Goal: Task Accomplishment & Management: Complete application form

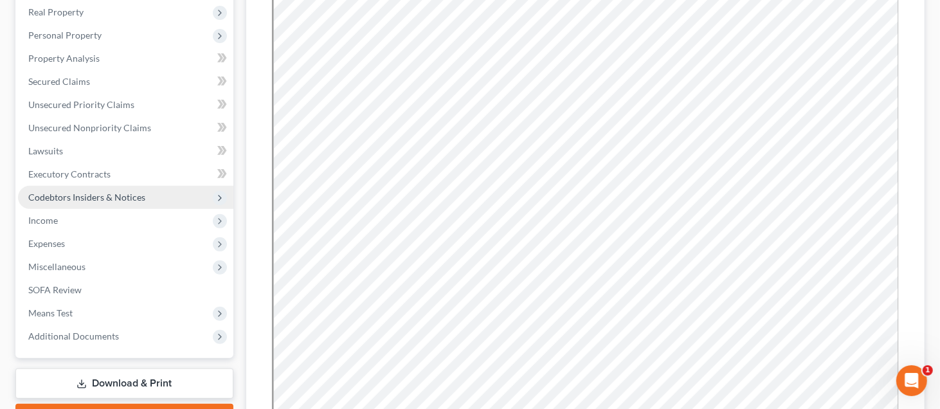
scroll to position [129, 0]
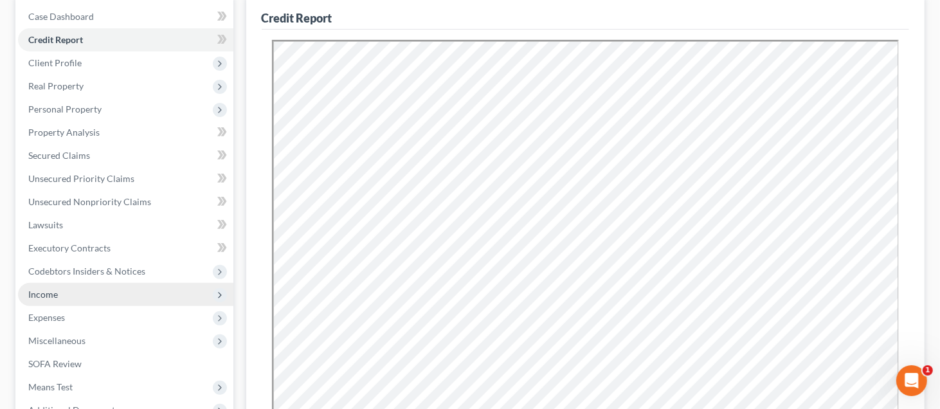
click at [80, 294] on span "Income" at bounding box center [125, 294] width 215 height 23
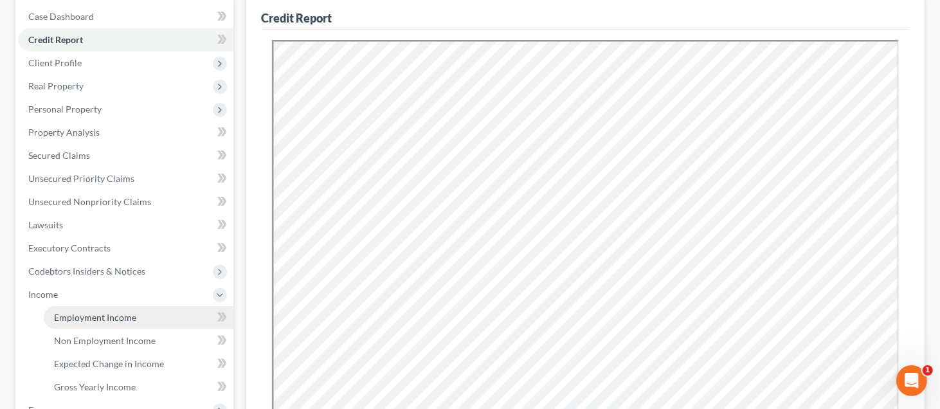
click at [85, 316] on span "Employment Income" at bounding box center [95, 317] width 82 height 11
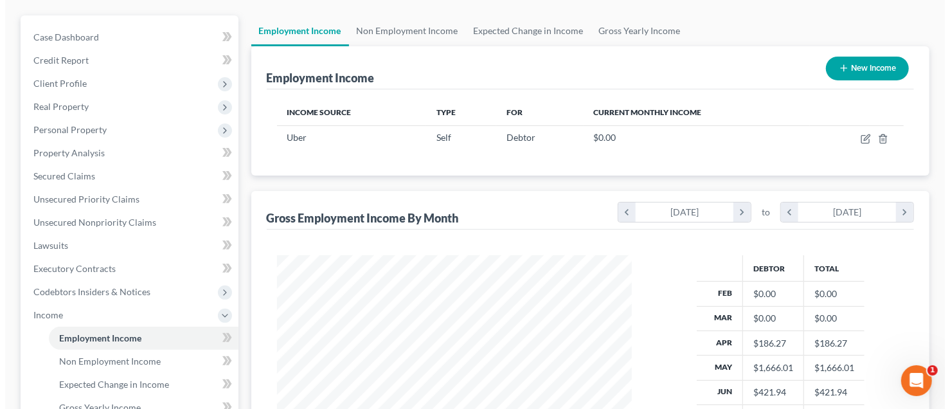
scroll to position [107, 0]
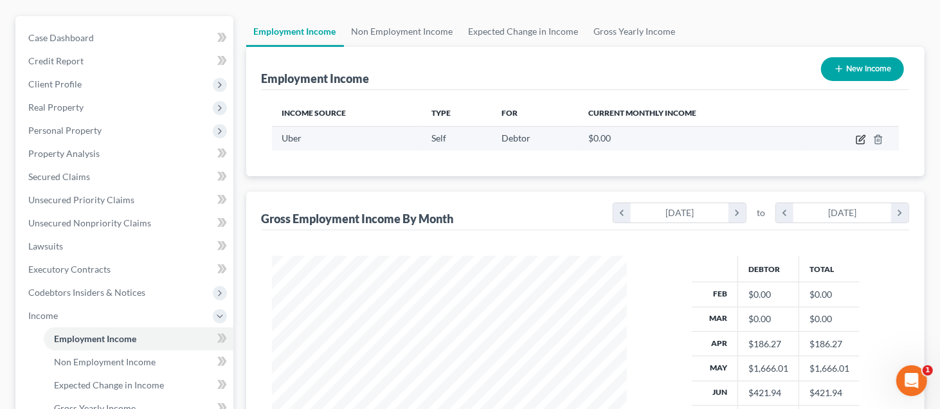
click at [859, 136] on icon "button" at bounding box center [861, 139] width 10 height 10
select select "1"
select select "14"
select select "0"
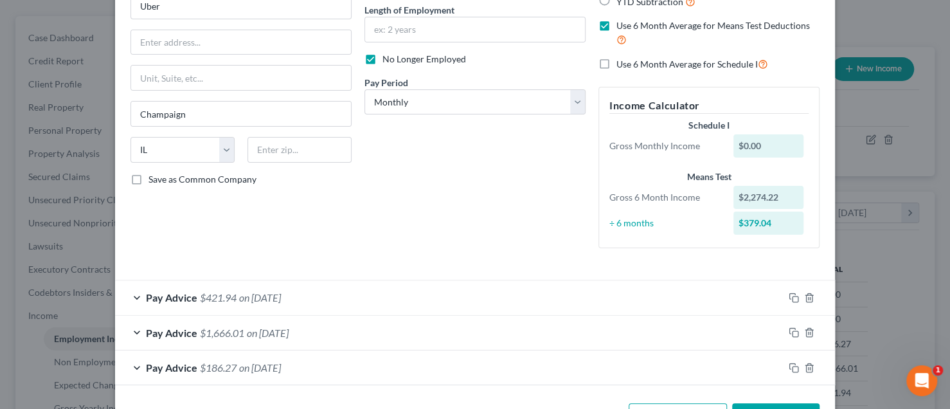
scroll to position [174, 0]
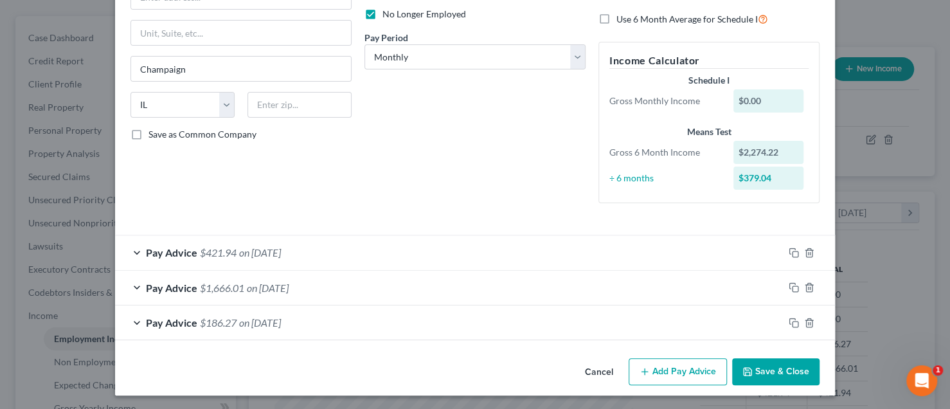
click at [678, 366] on button "Add Pay Advice" at bounding box center [678, 371] width 98 height 27
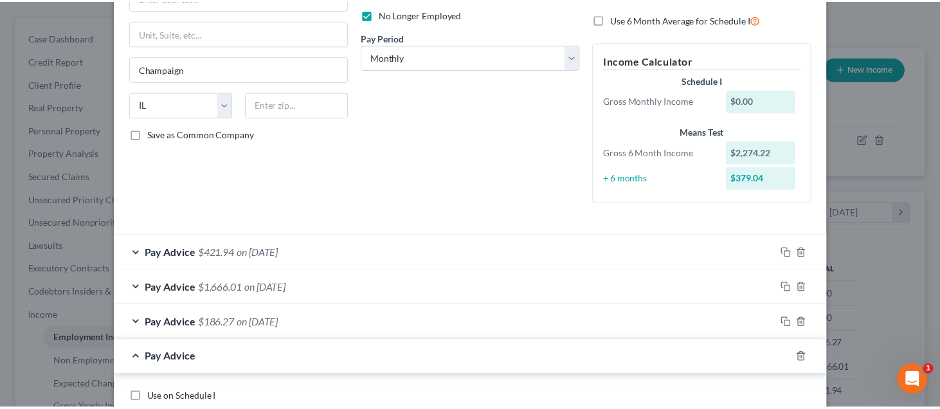
scroll to position [302, 0]
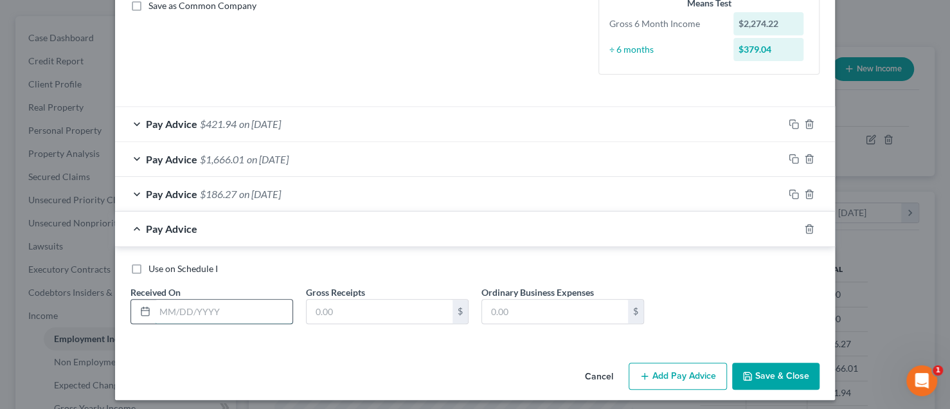
click at [174, 312] on input "text" at bounding box center [224, 312] width 138 height 24
type input "[DATE]"
click at [309, 305] on input "text" at bounding box center [380, 312] width 146 height 24
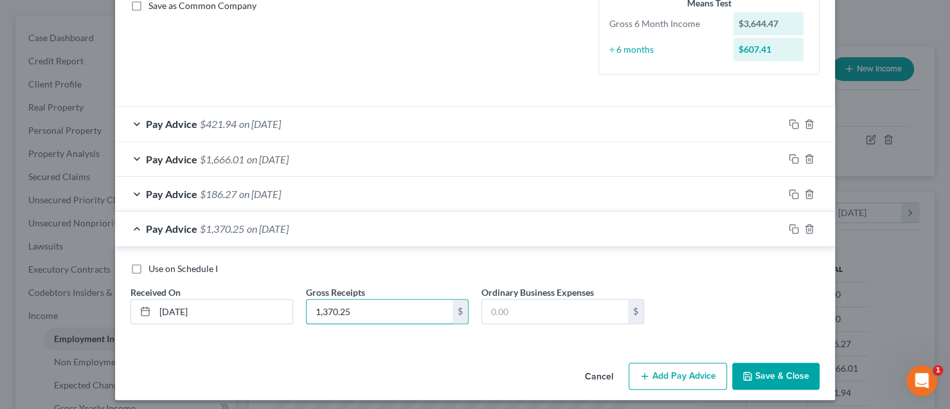
type input "1,370.25"
click at [777, 372] on button "Save & Close" at bounding box center [775, 376] width 87 height 27
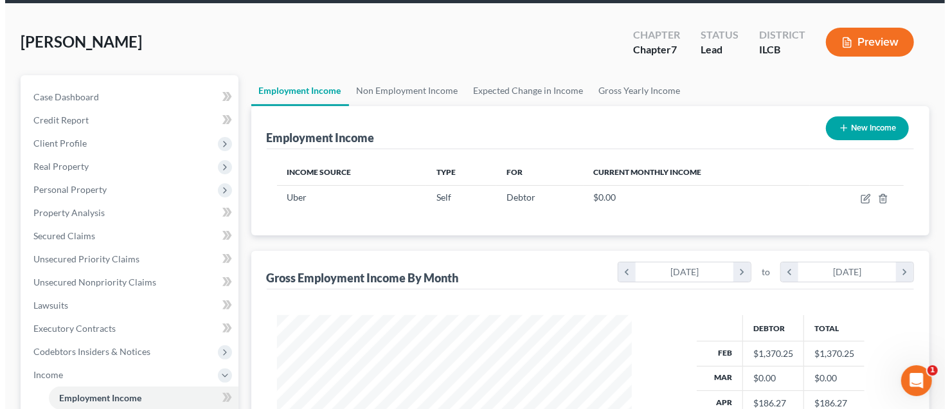
scroll to position [43, 0]
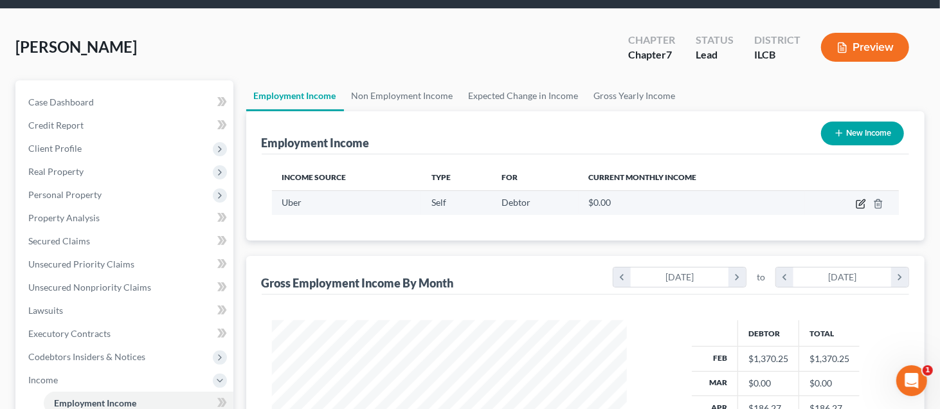
click at [863, 203] on icon "button" at bounding box center [861, 204] width 10 height 10
select select "1"
select select "14"
select select "0"
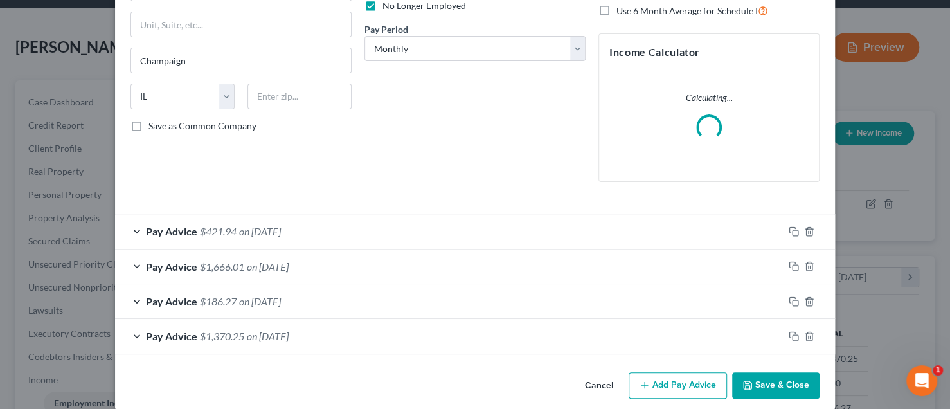
scroll to position [195, 0]
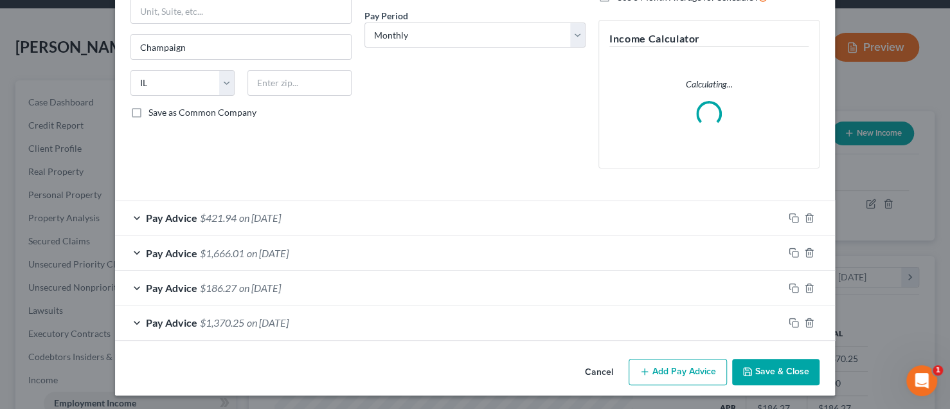
click at [698, 363] on button "Add Pay Advice" at bounding box center [678, 372] width 98 height 27
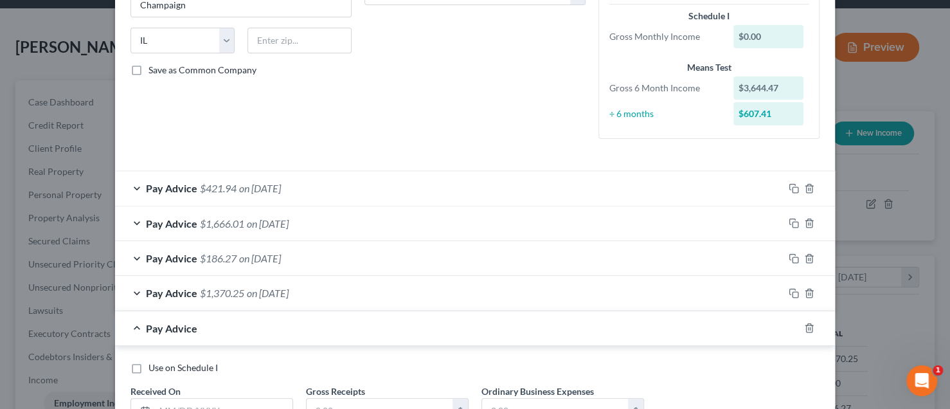
scroll to position [324, 0]
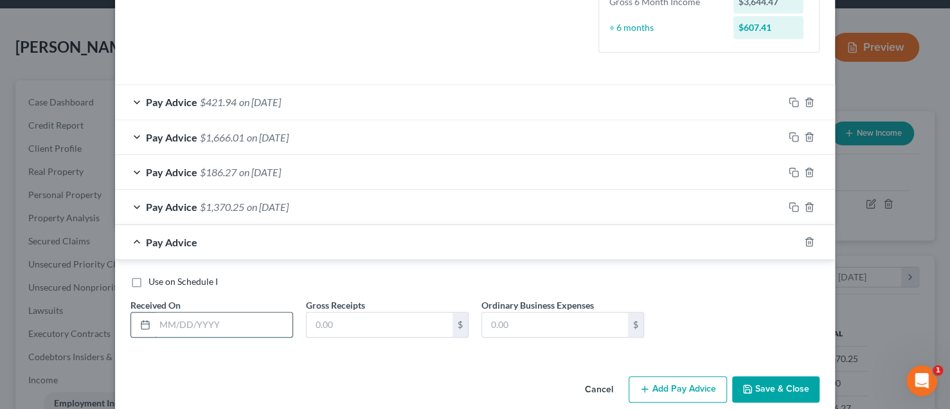
click at [158, 326] on input "text" at bounding box center [224, 324] width 138 height 24
type input "[DATE]"
click at [311, 320] on input "text" at bounding box center [380, 324] width 146 height 24
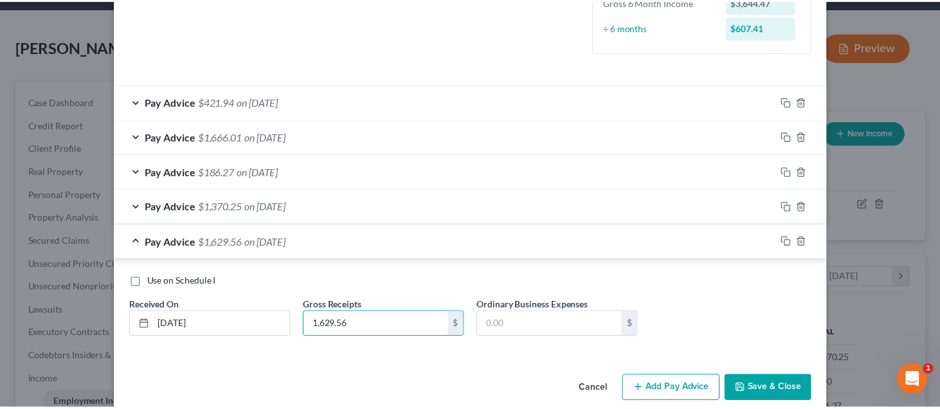
scroll to position [341, 0]
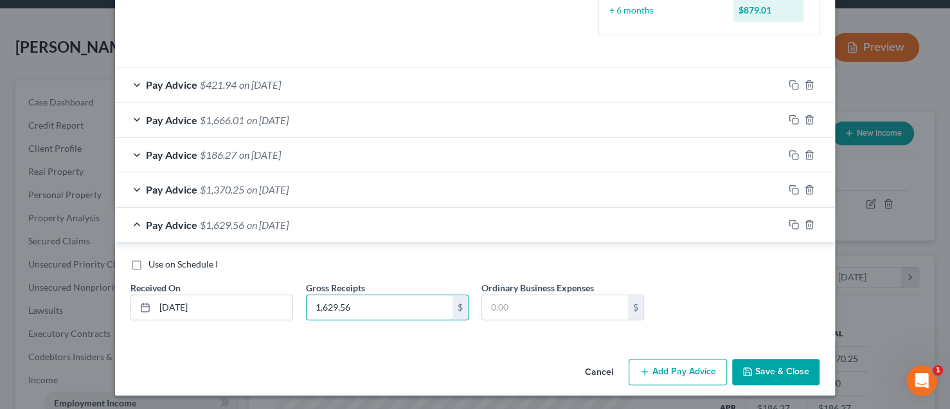
type input "1,629.56"
click at [773, 370] on button "Save & Close" at bounding box center [775, 372] width 87 height 27
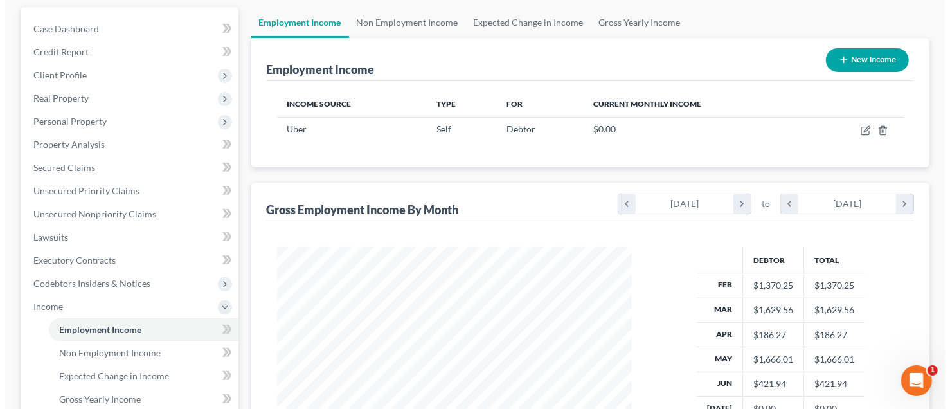
scroll to position [0, 0]
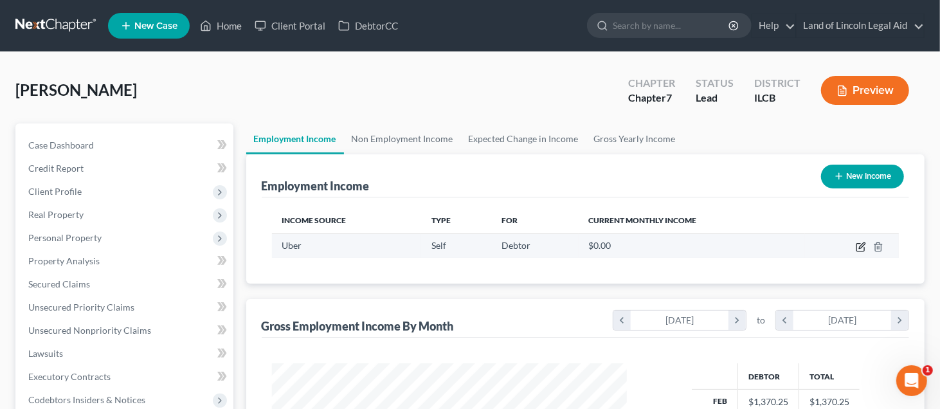
click at [863, 244] on icon "button" at bounding box center [861, 247] width 10 height 10
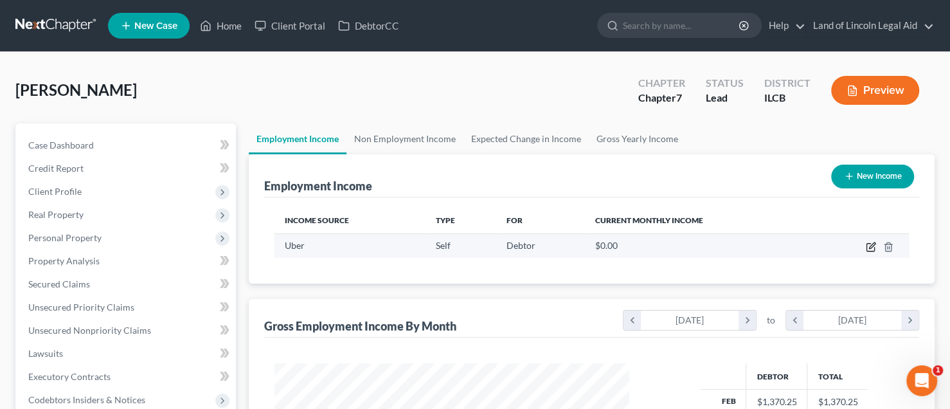
select select "1"
select select "14"
select select "0"
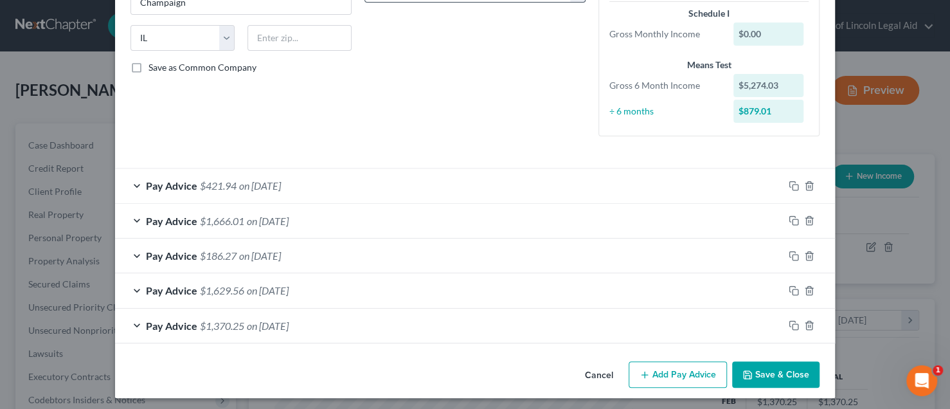
scroll to position [244, 0]
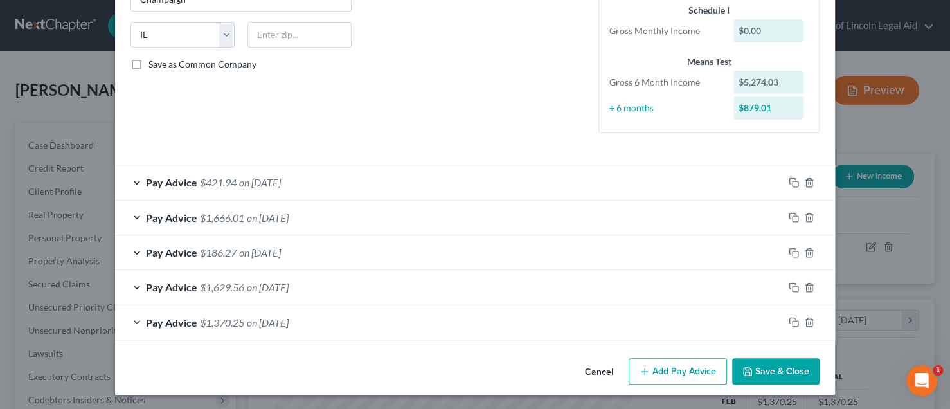
click at [652, 367] on button "Add Pay Advice" at bounding box center [678, 371] width 98 height 27
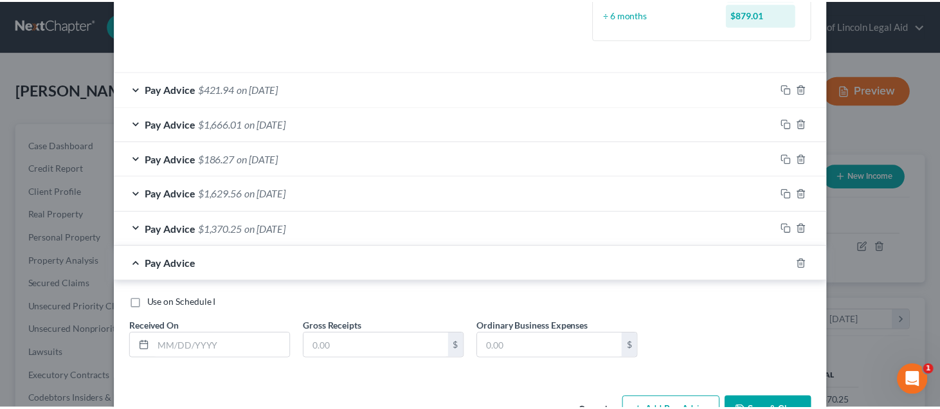
scroll to position [376, 0]
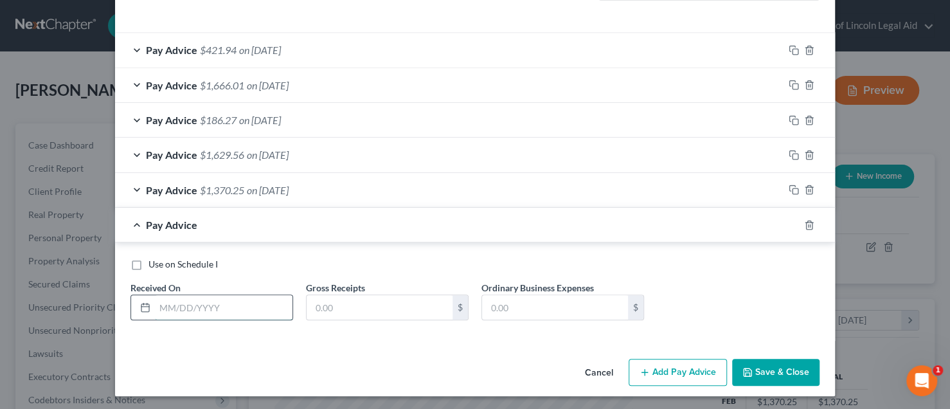
click at [161, 307] on input "text" at bounding box center [224, 307] width 138 height 24
type input "[DATE]"
click at [311, 302] on input "text" at bounding box center [380, 307] width 146 height 24
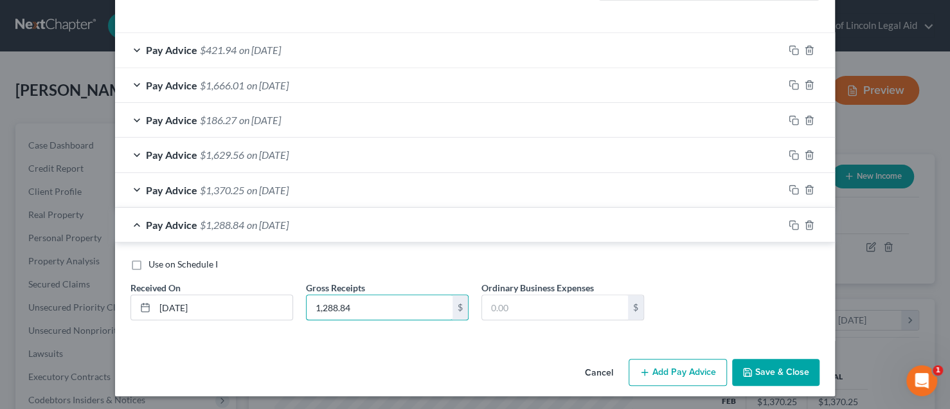
type input "1,288.84"
click at [762, 368] on button "Save & Close" at bounding box center [775, 372] width 87 height 27
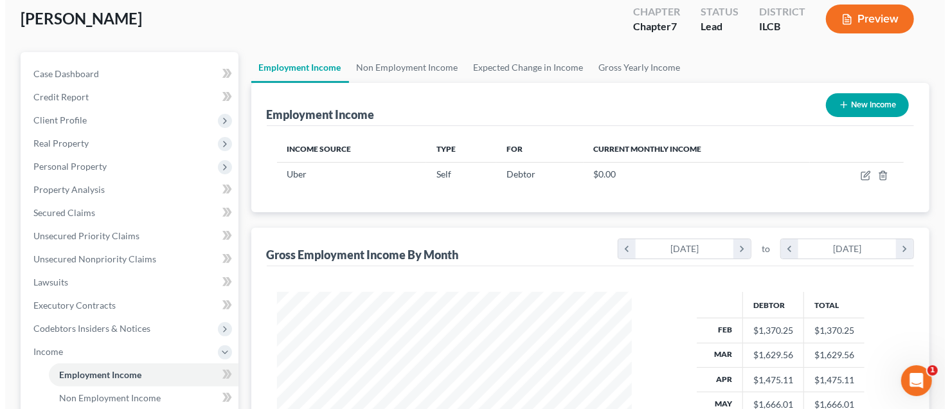
scroll to position [64, 0]
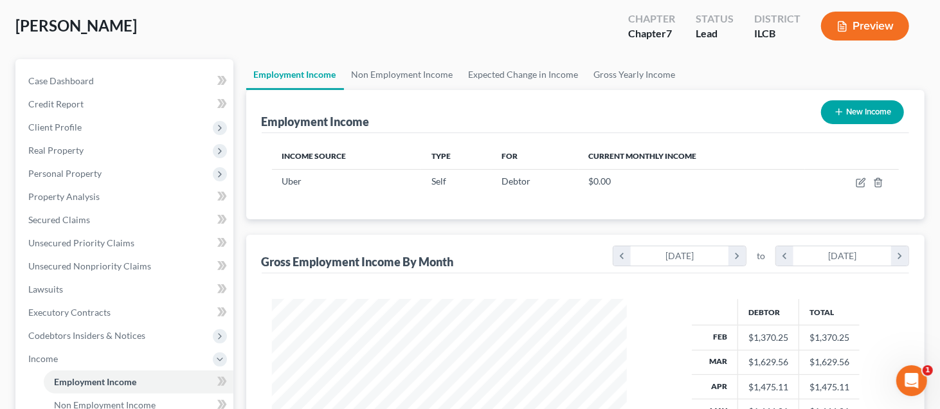
click at [876, 19] on button "Preview" at bounding box center [865, 26] width 88 height 29
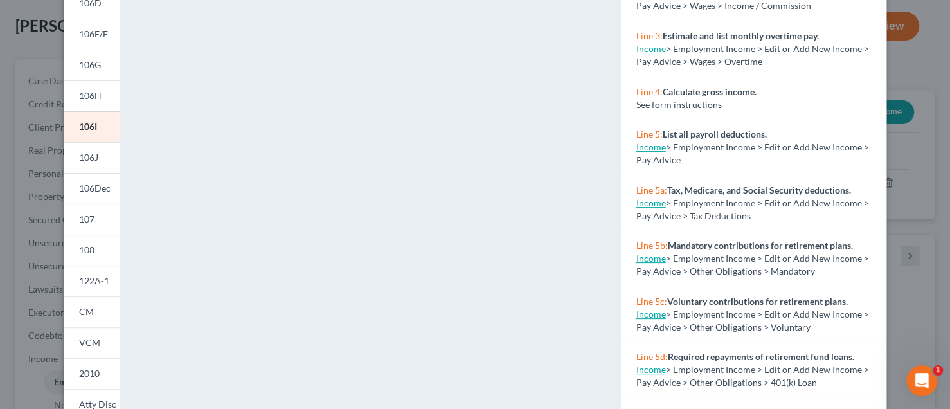
scroll to position [257, 0]
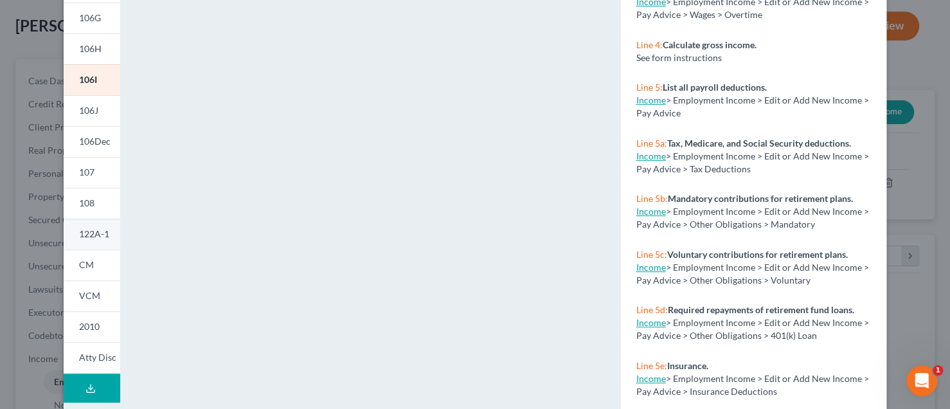
click at [90, 235] on span "122A-1" at bounding box center [94, 233] width 30 height 11
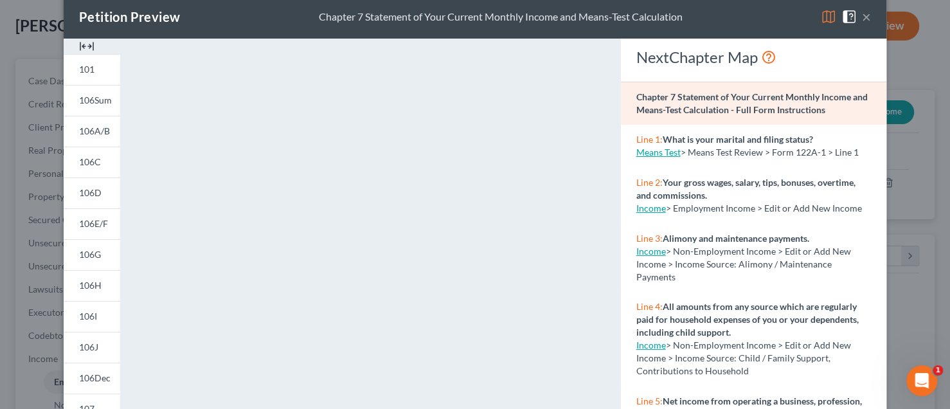
scroll to position [0, 0]
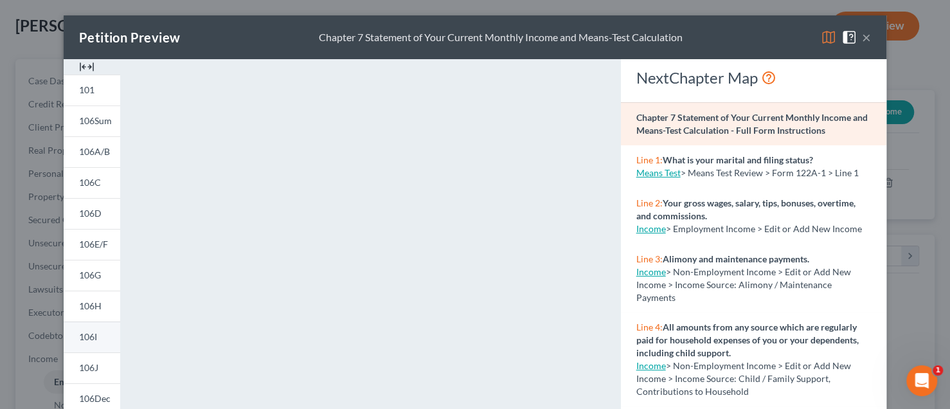
click at [82, 341] on span "106I" at bounding box center [88, 336] width 18 height 11
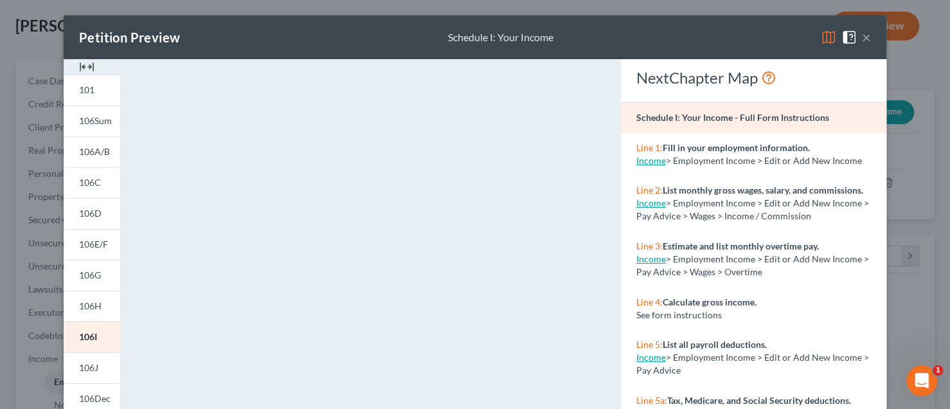
click at [863, 36] on button "×" at bounding box center [866, 37] width 9 height 15
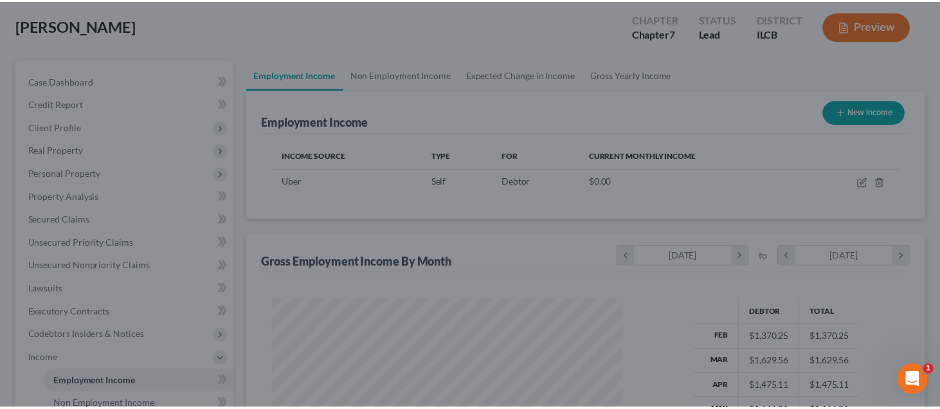
scroll to position [642726, 642575]
